Goal: Find specific page/section: Find specific page/section

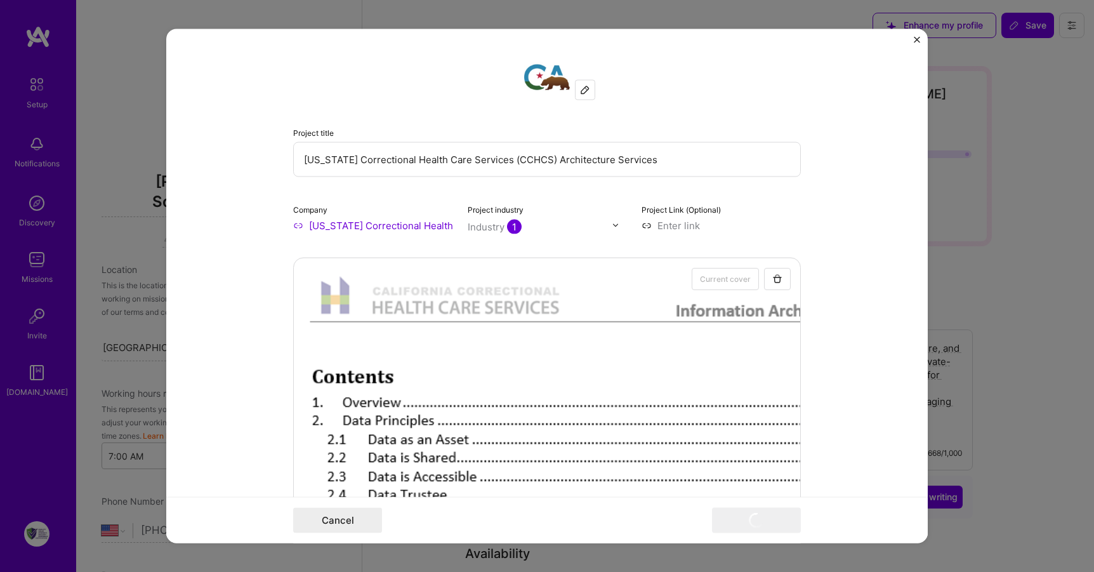
select select "US"
select select "Right Now"
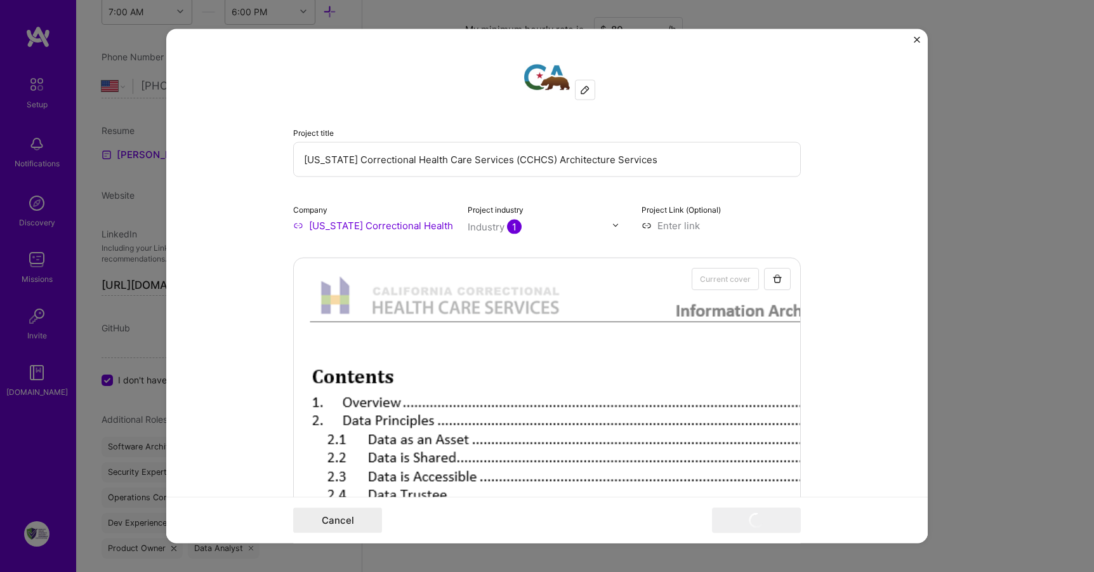
click at [576, 89] on div at bounding box center [585, 89] width 19 height 19
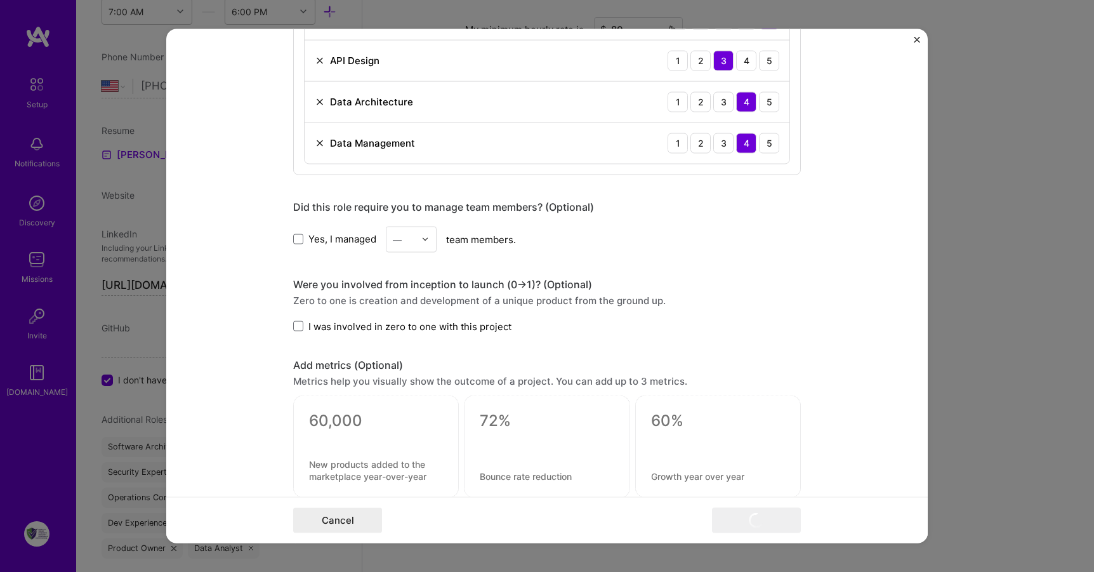
scroll to position [1582, 0]
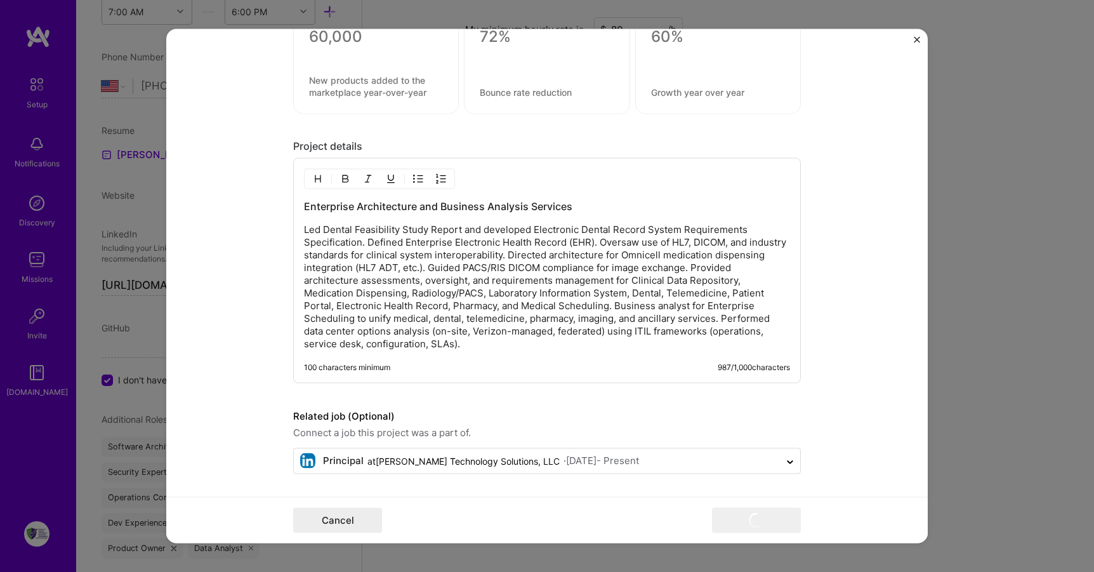
click at [649, 352] on div "Enterprise Architecture and Business Analysis Services Led Dental Feasibility S…" at bounding box center [547, 270] width 508 height 225
drag, startPoint x: 917, startPoint y: 430, endPoint x: 919, endPoint y: 505, distance: 74.3
click at [919, 505] on form "Project title [US_STATE] Correctional Health Care Services (CCHCS) Architecture…" at bounding box center [547, 286] width 762 height 515
click at [876, 456] on form "Project title [US_STATE] Correctional Health Care Services (CCHCS) Architecture…" at bounding box center [547, 286] width 762 height 515
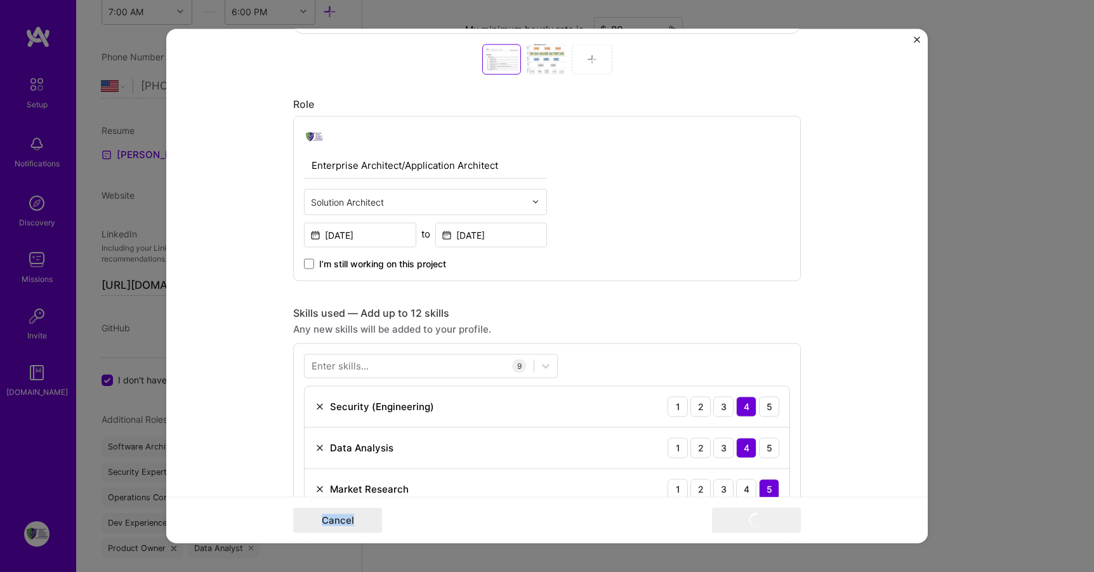
scroll to position [0, 0]
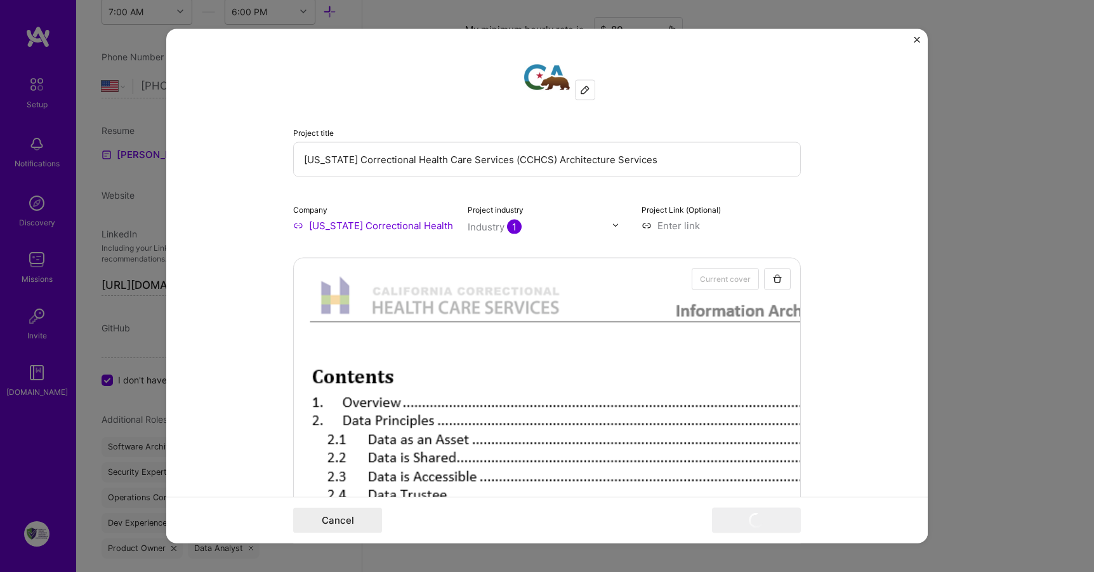
click at [694, 157] on input "[US_STATE] Correctional Health Care Services (CCHCS) Architecture Services" at bounding box center [547, 159] width 508 height 35
type input "[US_STATE] Correctional Health Care Services (CCHCS) Architecture Services"
click at [912, 37] on form "Project title [US_STATE] Correctional Health Care Services (CCHCS) Architecture…" at bounding box center [547, 286] width 762 height 515
click at [916, 39] on img "Close" at bounding box center [917, 39] width 6 height 6
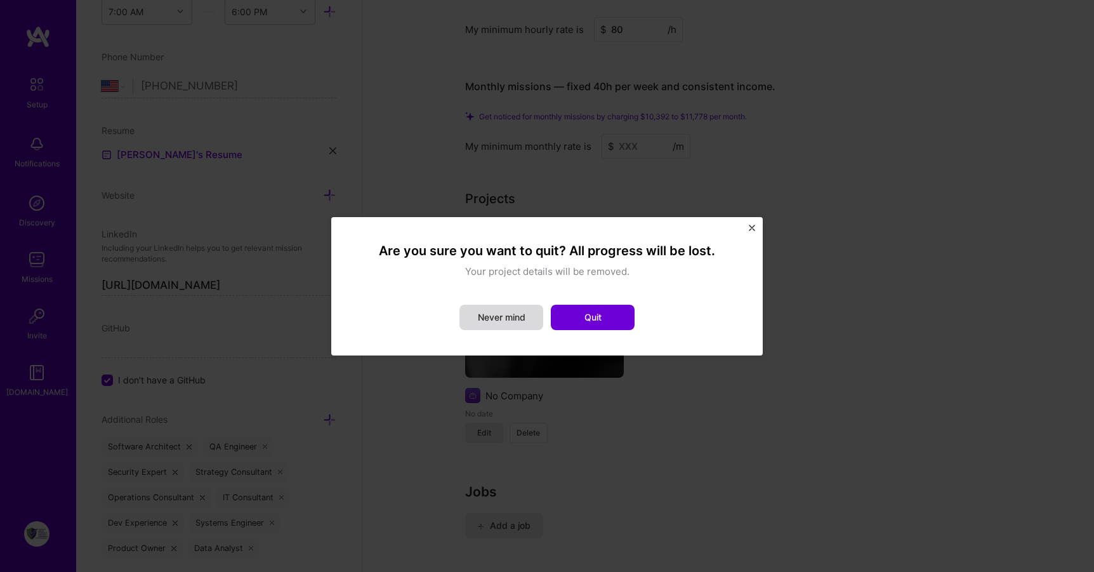
click at [523, 321] on button "Never mind" at bounding box center [502, 317] width 84 height 25
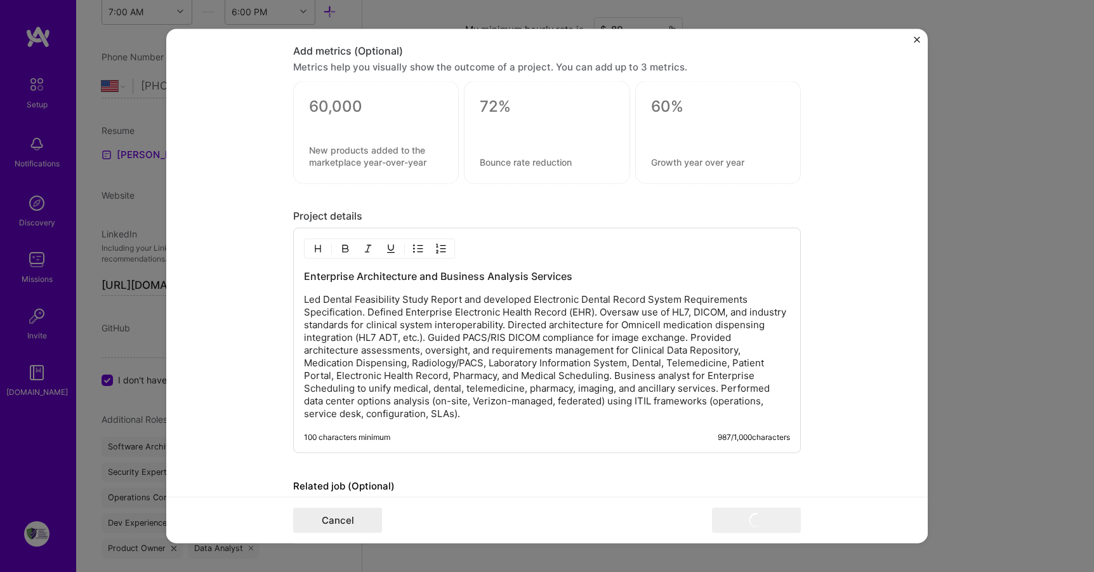
scroll to position [1582, 0]
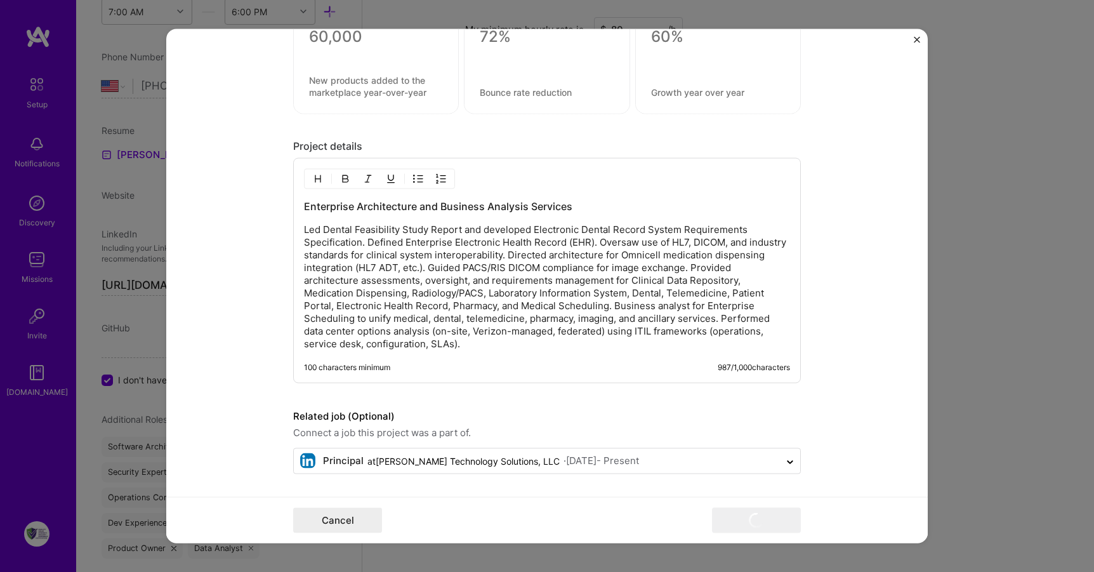
drag, startPoint x: 499, startPoint y: 352, endPoint x: 289, endPoint y: 204, distance: 256.5
click at [293, 204] on div "Enterprise Architecture and Business Analysis Services Led Dental Feasibility S…" at bounding box center [547, 270] width 508 height 225
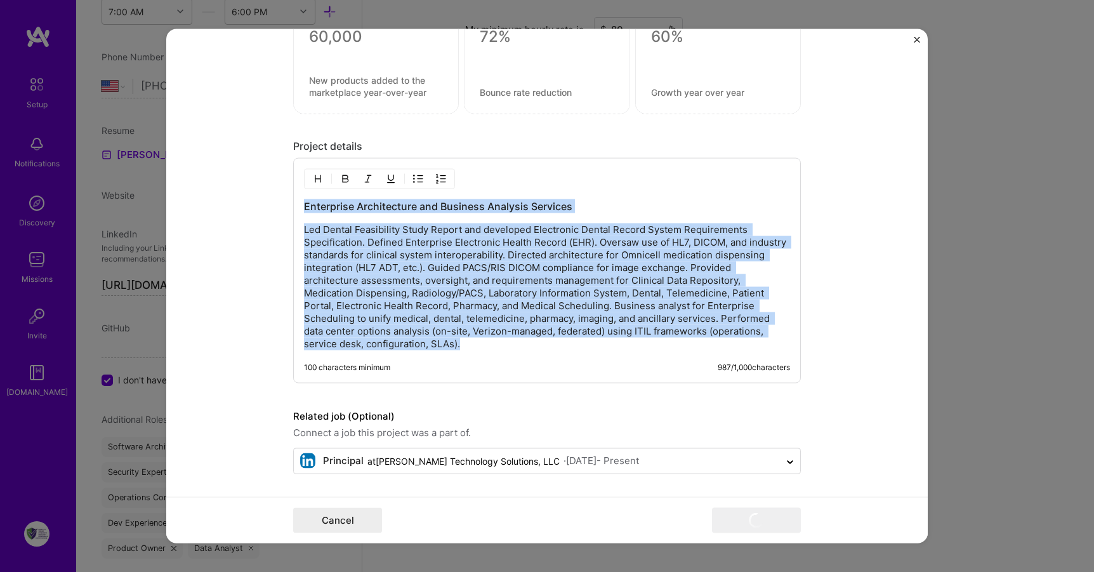
drag, startPoint x: 299, startPoint y: 206, endPoint x: 630, endPoint y: 420, distance: 393.8
copy div "Enterprise Architecture and Business Analysis Services Led Dental Feasibility S…"
